Goal: Information Seeking & Learning: Learn about a topic

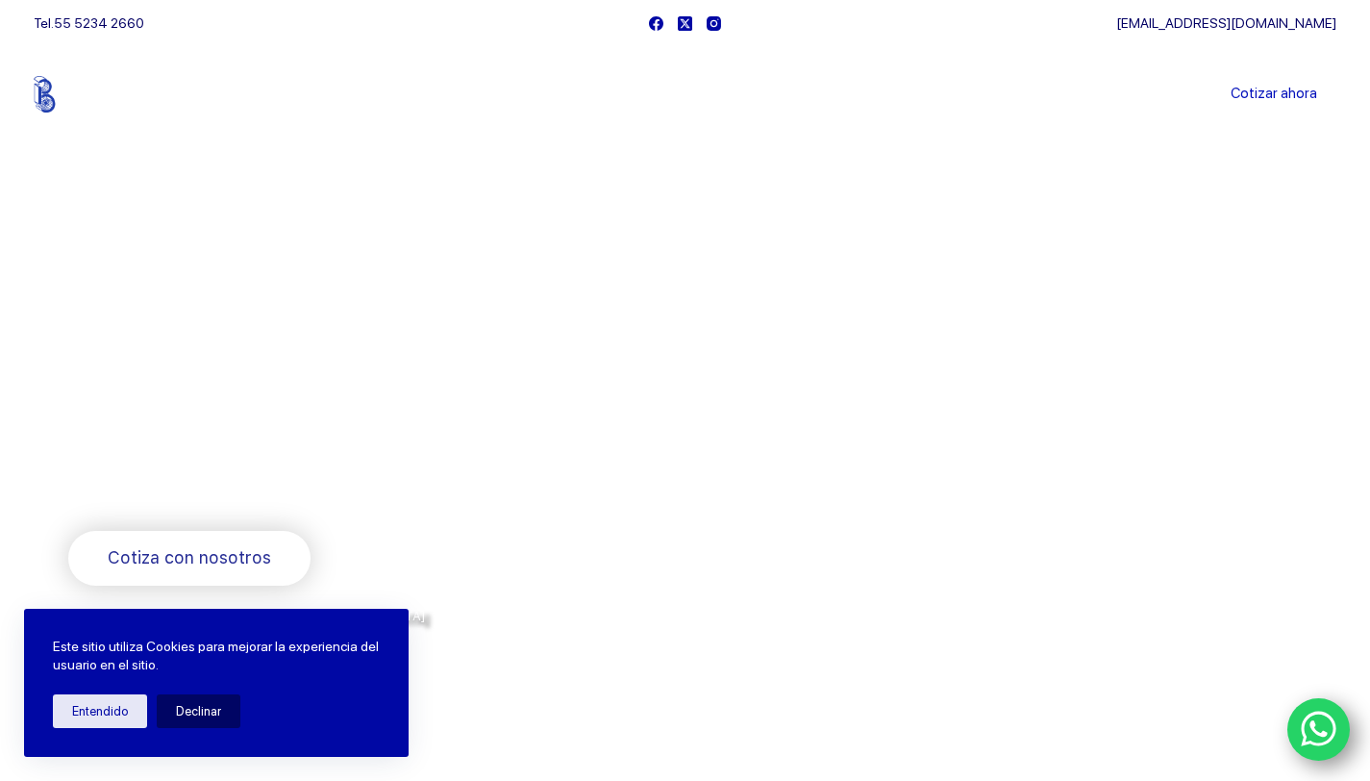
click at [875, 103] on li "Blog" at bounding box center [872, 94] width 80 height 96
click at [876, 94] on link "Blog" at bounding box center [872, 94] width 80 height 0
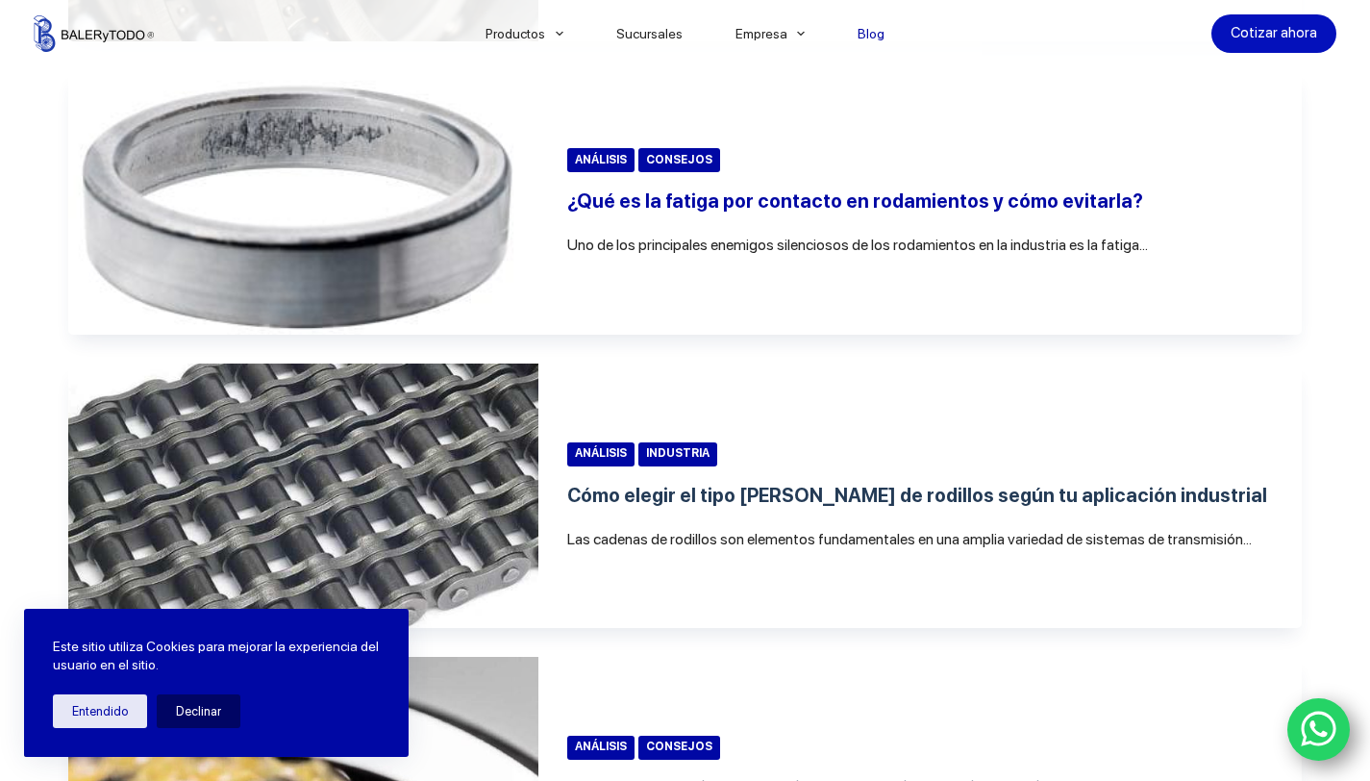
scroll to position [699, 0]
click at [882, 213] on link "¿Qué es la fatiga por contacto en rodamientos y cómo evitarla?" at bounding box center [855, 201] width 576 height 23
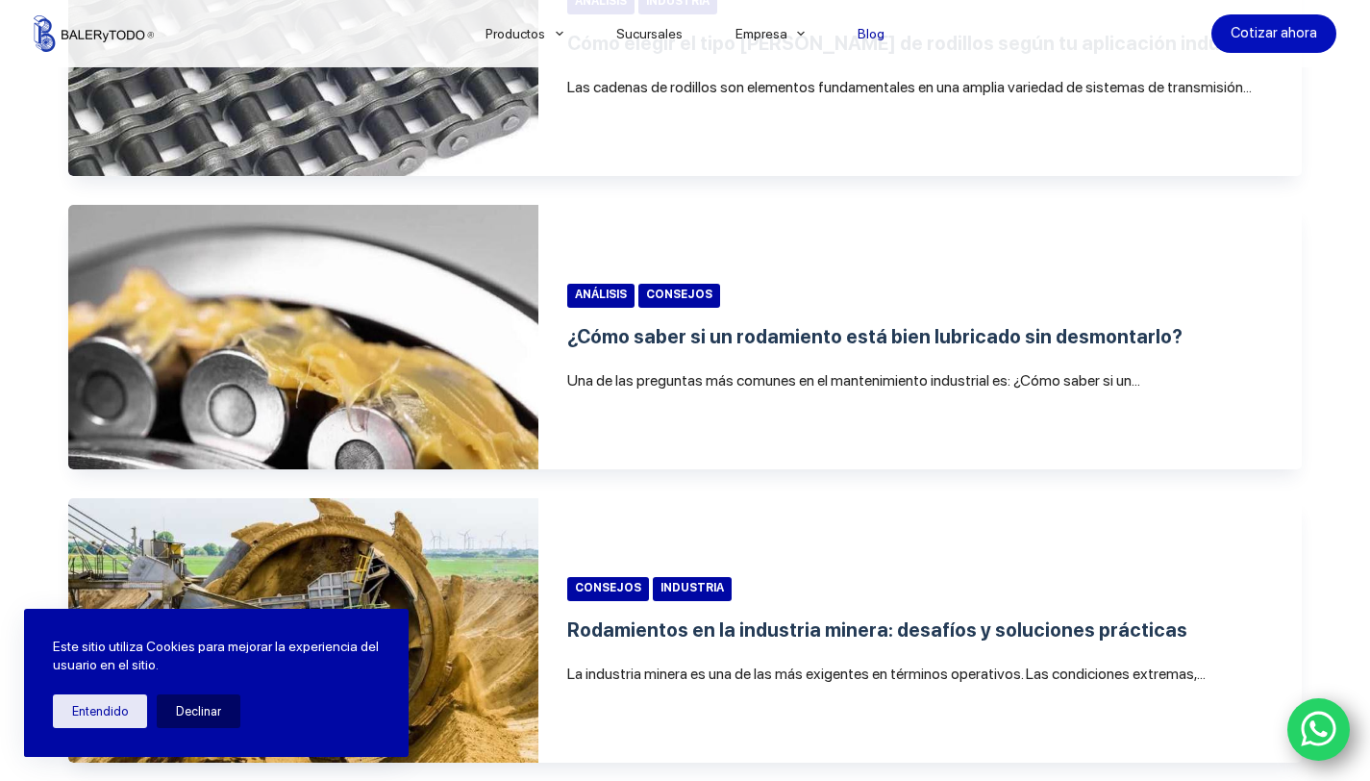
scroll to position [1156, 0]
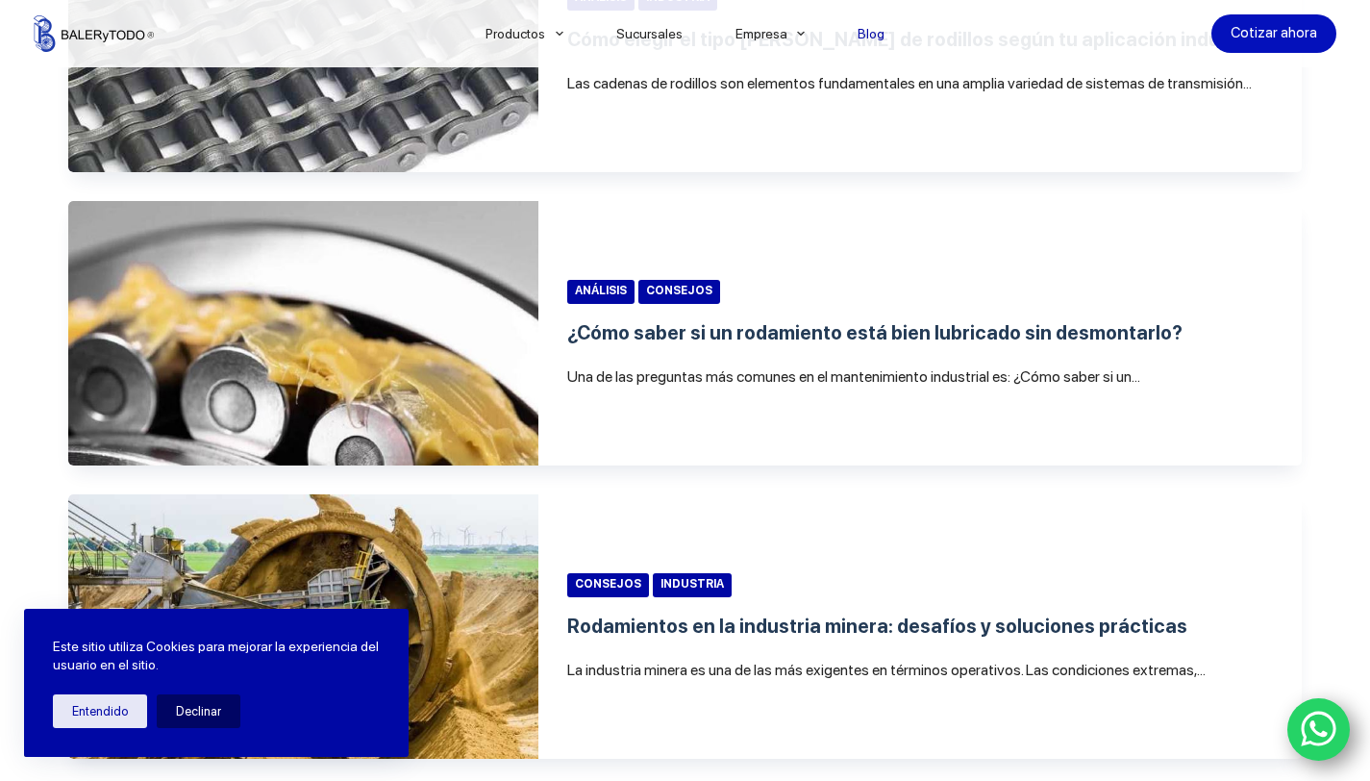
click at [458, 405] on img "¿Cómo saber si un rodamiento está bien lubricado sin desmontarlo?" at bounding box center [303, 333] width 470 height 264
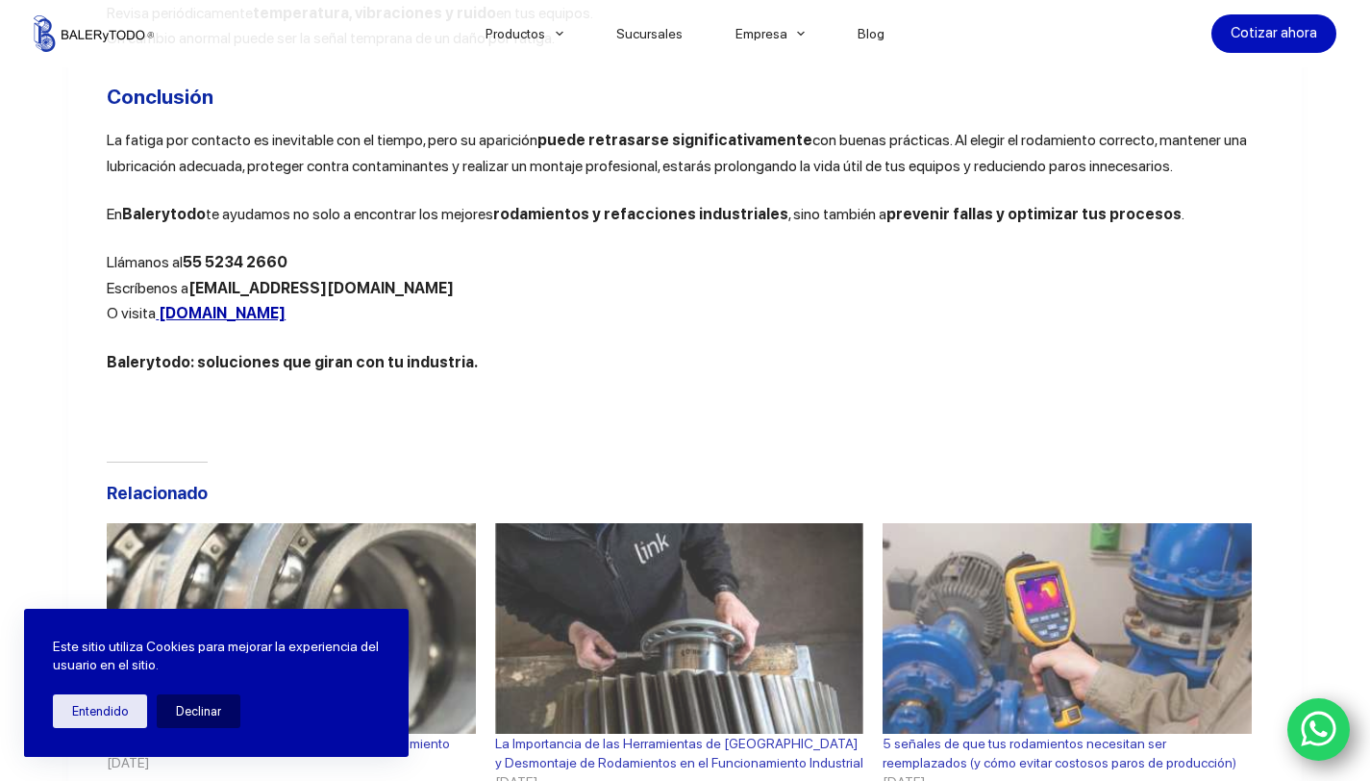
scroll to position [6879, 0]
